Goal: Find contact information: Obtain details needed to contact an individual or organization

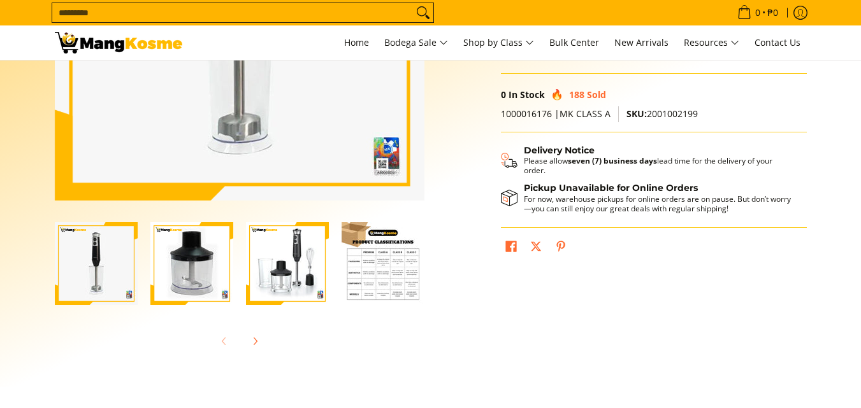
click at [304, 273] on img "condura-hand-blender-front-full-what's-in-the-box-view-mang-kosme" at bounding box center [287, 263] width 83 height 83
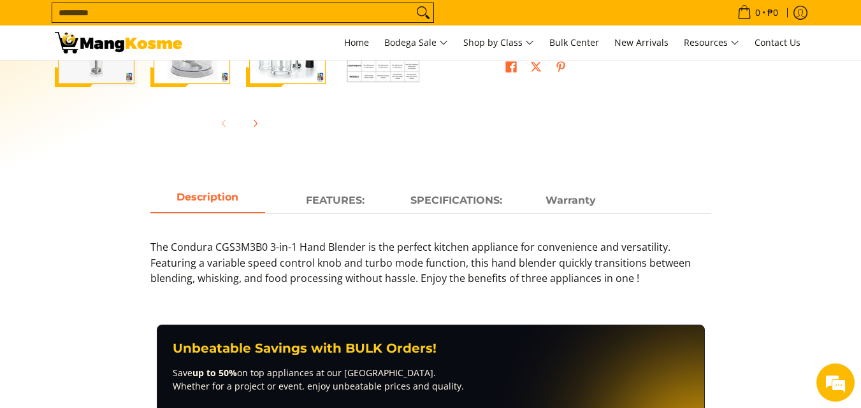
scroll to position [510, 0]
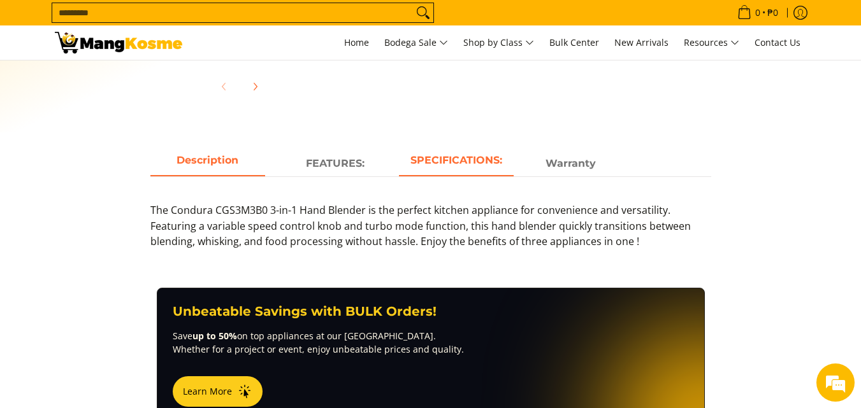
click at [464, 163] on span "SPECIFICATIONS:" at bounding box center [456, 163] width 115 height 23
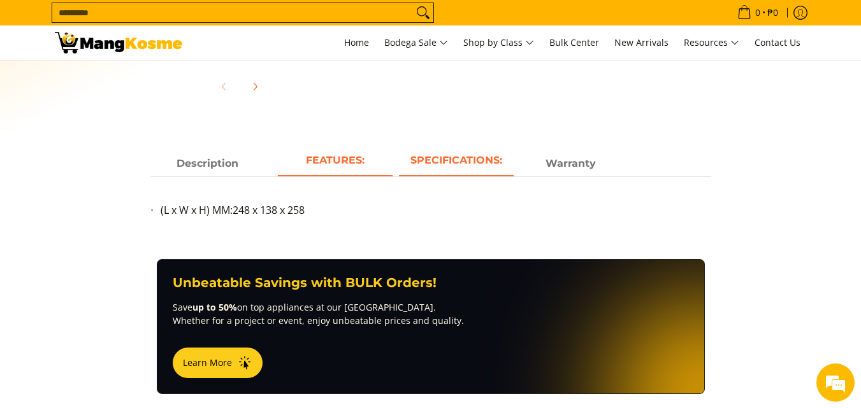
click at [359, 171] on span "FEATURES:" at bounding box center [335, 163] width 115 height 23
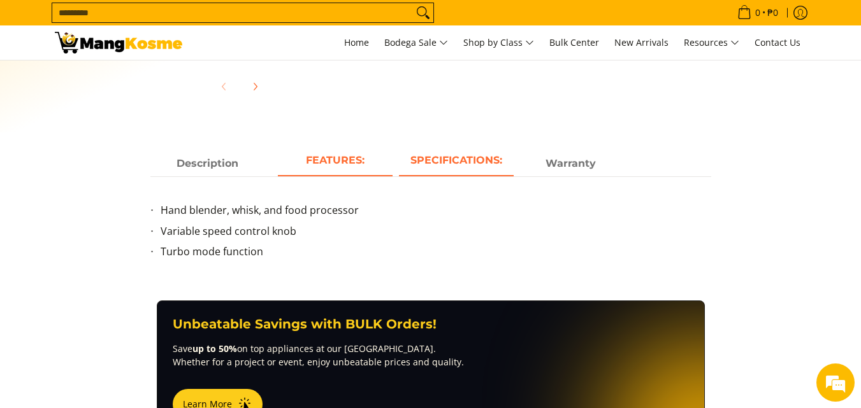
click at [445, 155] on span "SPECIFICATIONS:" at bounding box center [456, 163] width 115 height 23
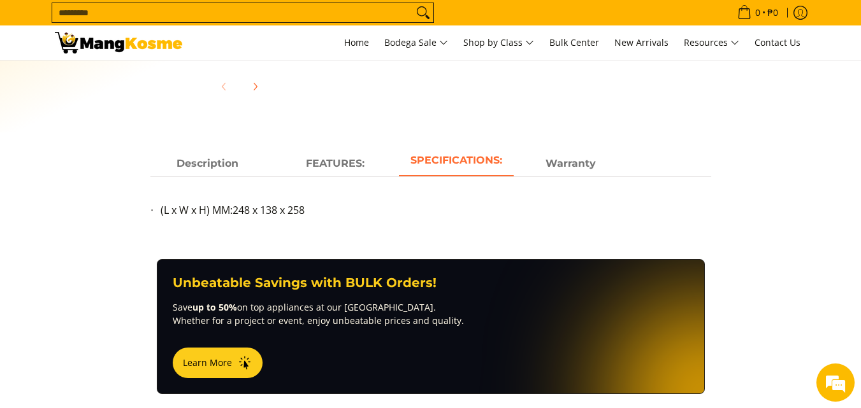
scroll to position [0, 0]
click at [189, 165] on span "Description" at bounding box center [207, 163] width 115 height 23
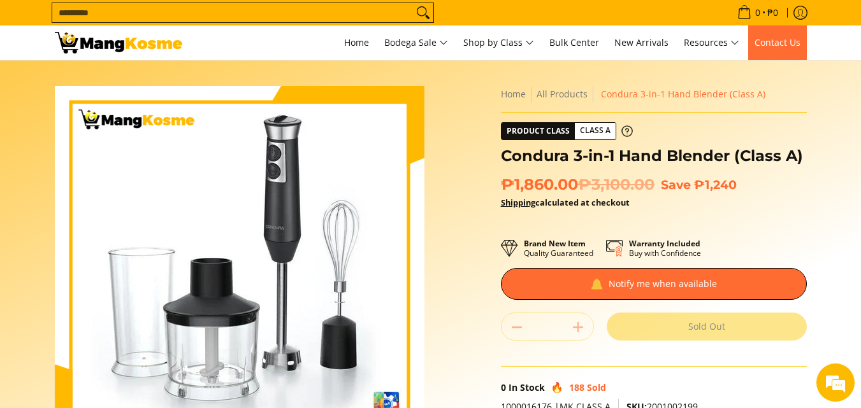
click at [785, 43] on span "Contact Us" at bounding box center [777, 42] width 46 height 12
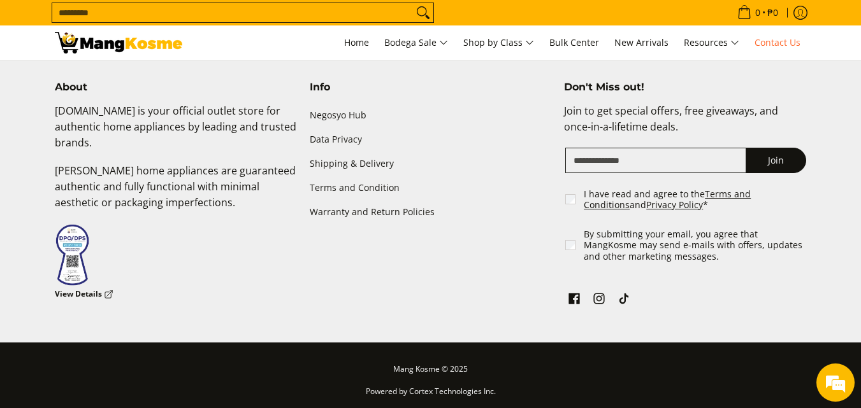
scroll to position [658, 0]
